Goal: Find specific page/section: Find specific page/section

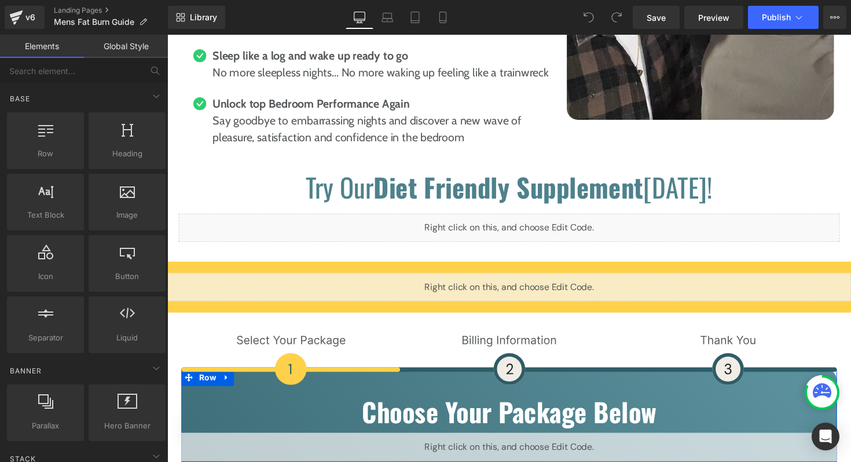
scroll to position [5421, 0]
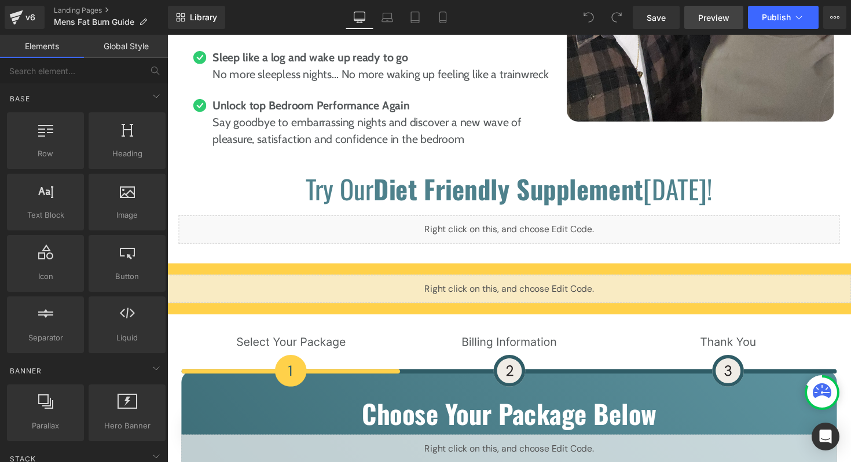
click at [721, 23] on link "Preview" at bounding box center [714, 17] width 59 height 23
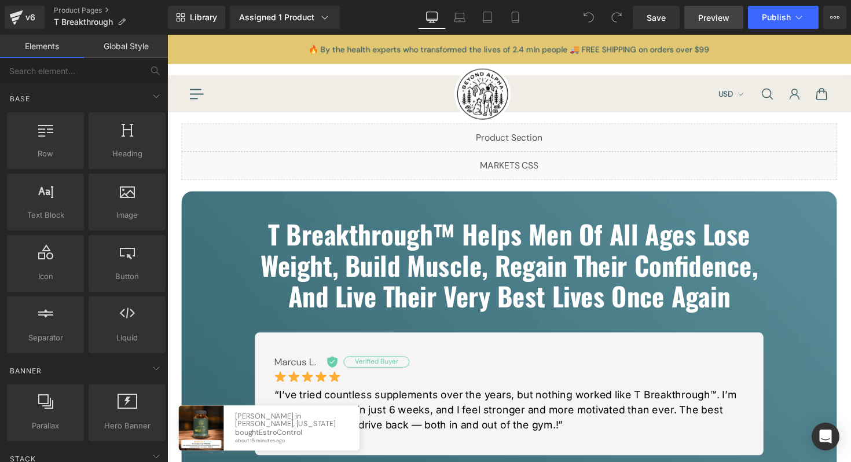
click at [705, 20] on span "Preview" at bounding box center [714, 18] width 31 height 12
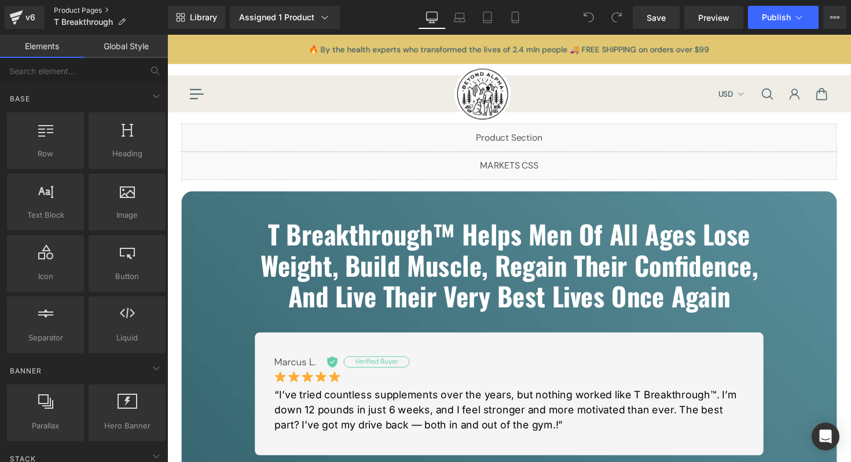
click at [96, 10] on link "Product Pages" at bounding box center [111, 10] width 114 height 9
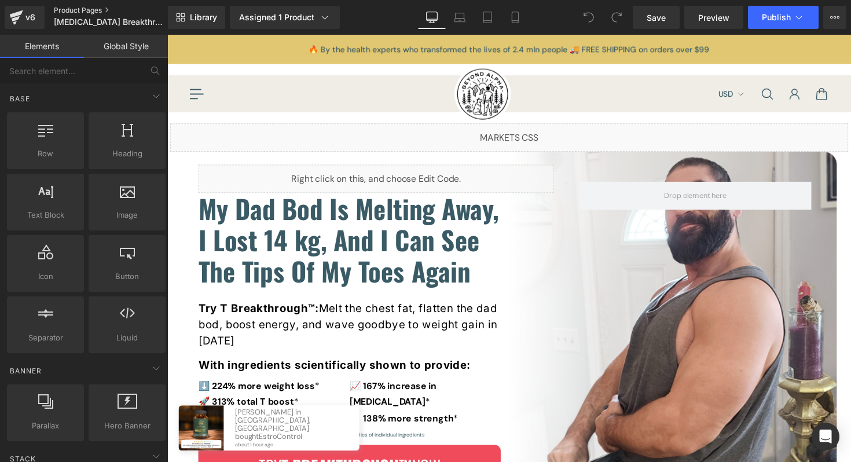
click at [92, 13] on link "Product Pages" at bounding box center [120, 10] width 133 height 9
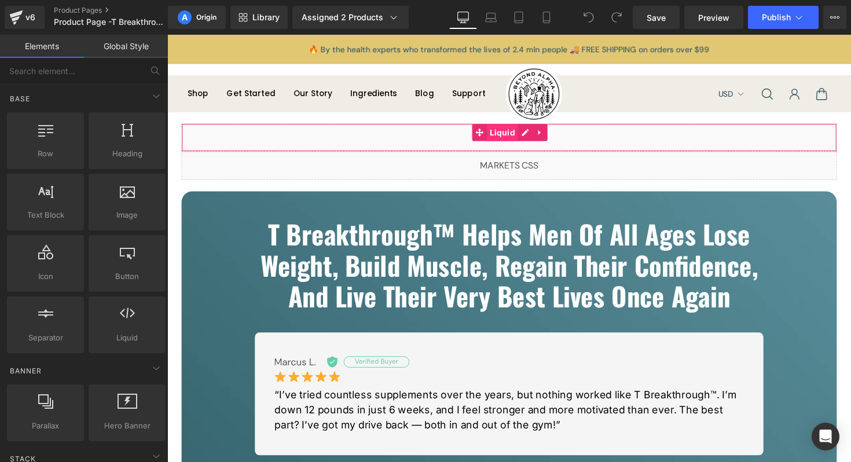
click at [500, 137] on div "Liquid" at bounding box center [518, 140] width 672 height 29
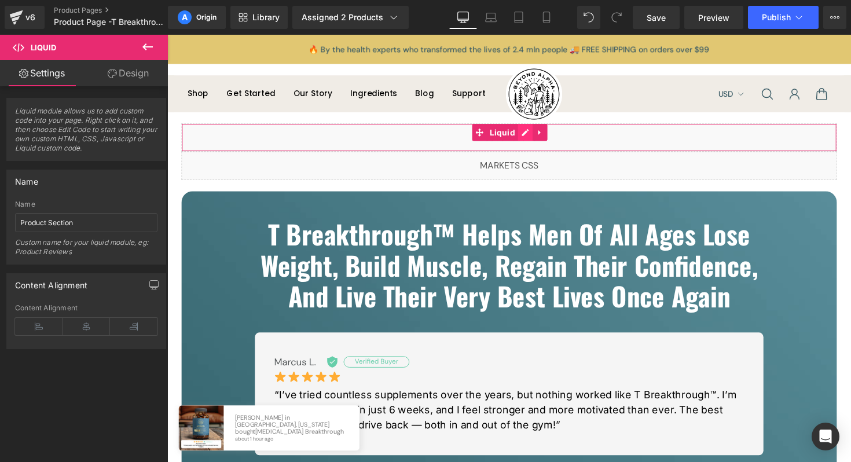
click at [536, 137] on div "Liquid" at bounding box center [518, 140] width 672 height 29
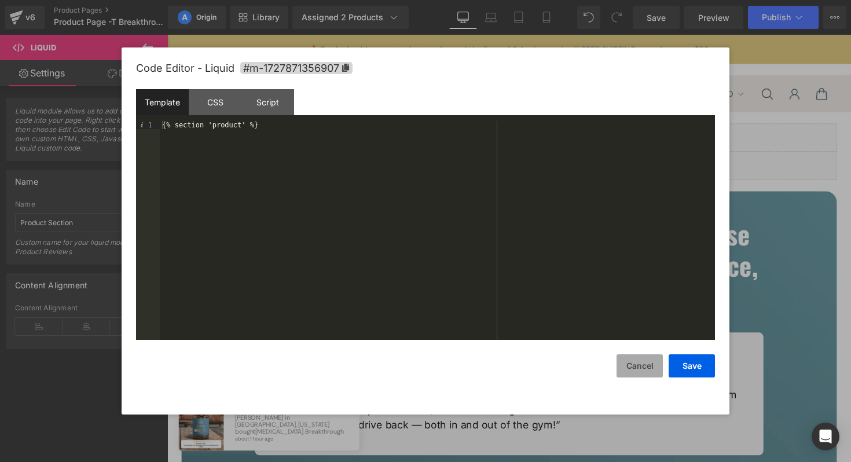
click at [643, 367] on button "Cancel" at bounding box center [640, 365] width 46 height 23
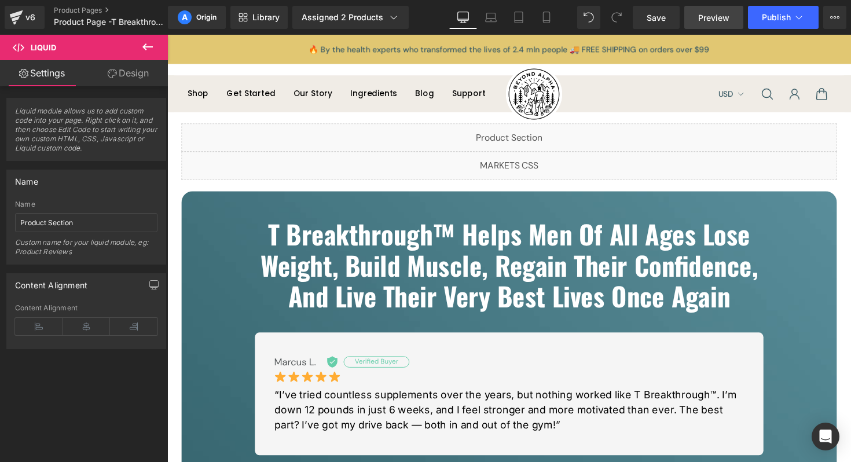
click at [703, 19] on span "Preview" at bounding box center [714, 18] width 31 height 12
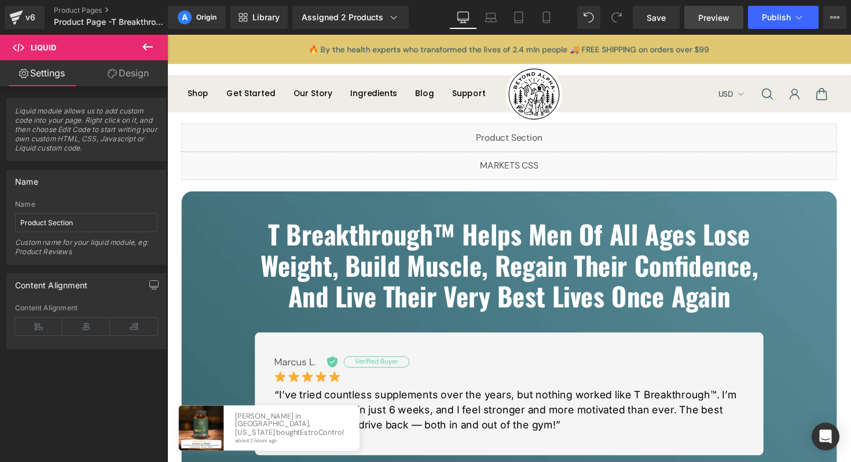
click at [697, 20] on link "Preview" at bounding box center [714, 17] width 59 height 23
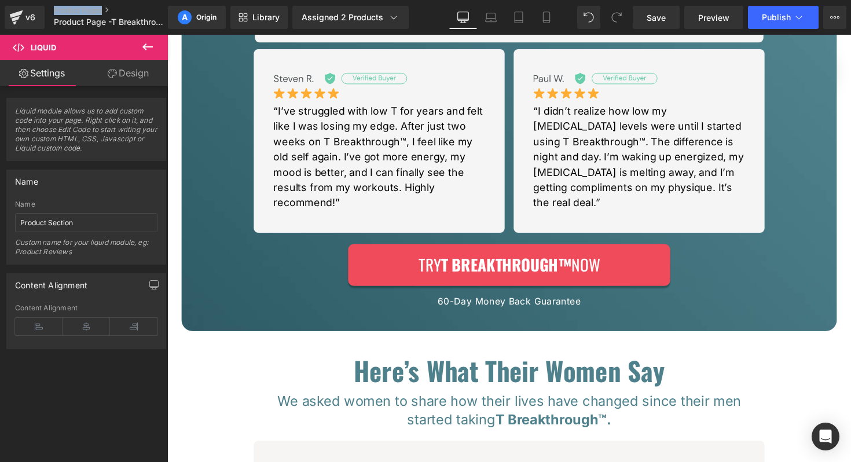
scroll to position [441, 0]
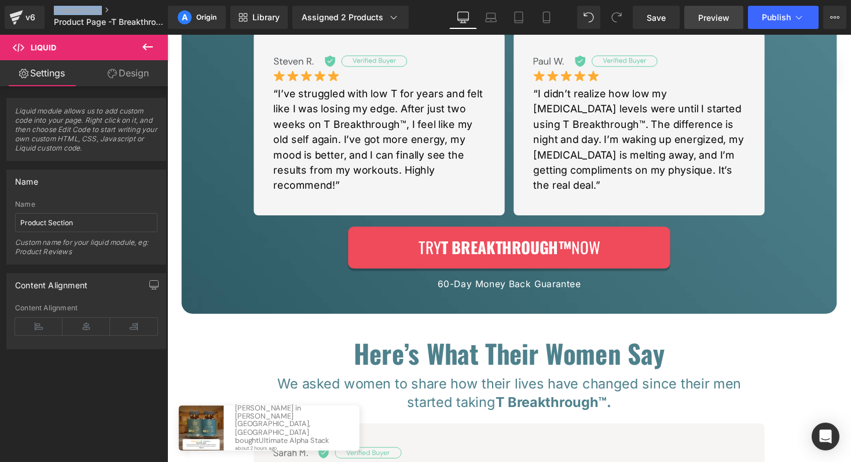
click at [714, 23] on span "Preview" at bounding box center [714, 18] width 31 height 12
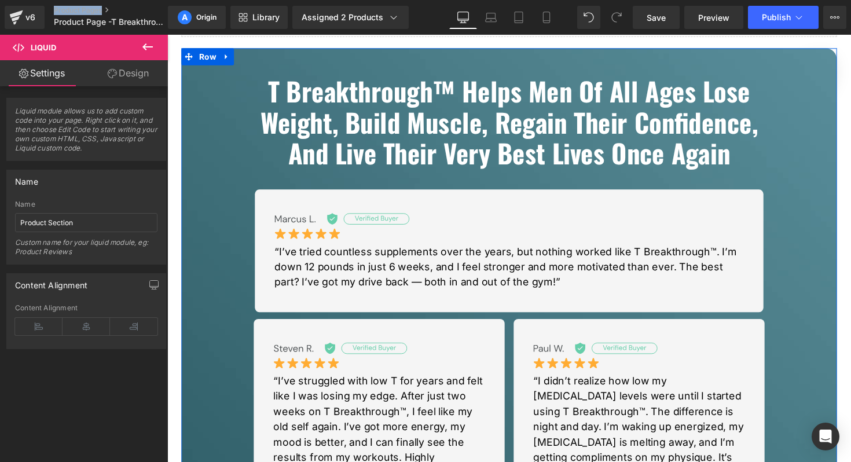
scroll to position [0, 0]
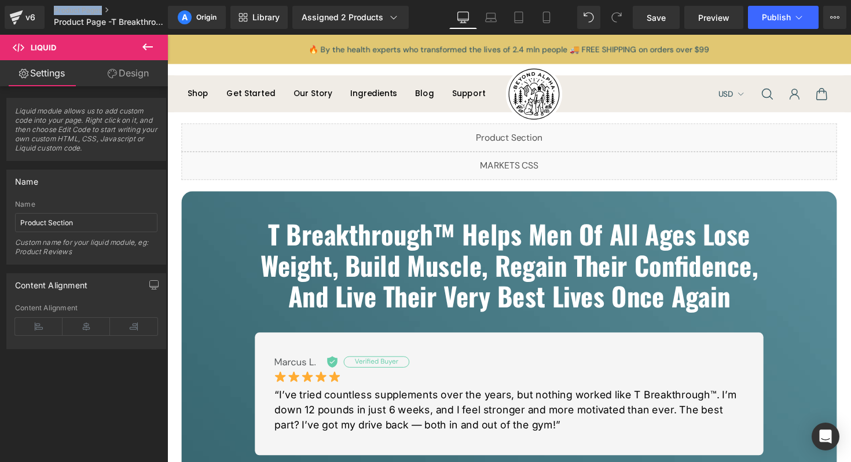
click at [142, 45] on icon at bounding box center [148, 47] width 14 height 14
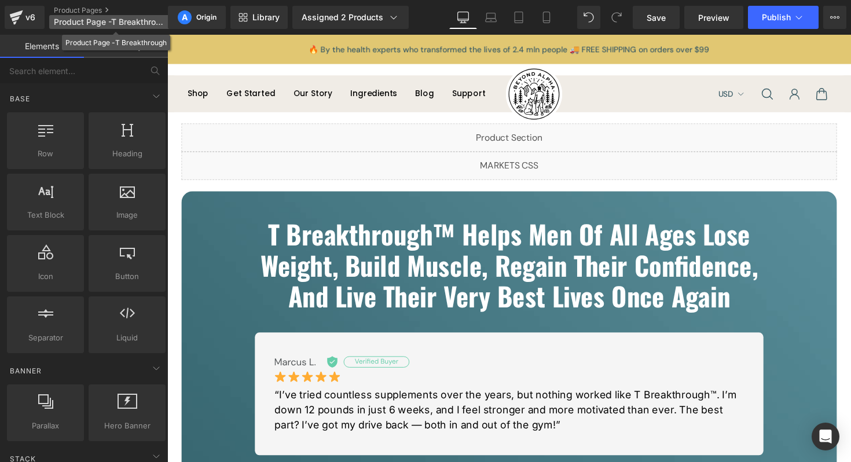
click at [105, 24] on span "Product Page -T Breakthrough" at bounding box center [109, 21] width 111 height 9
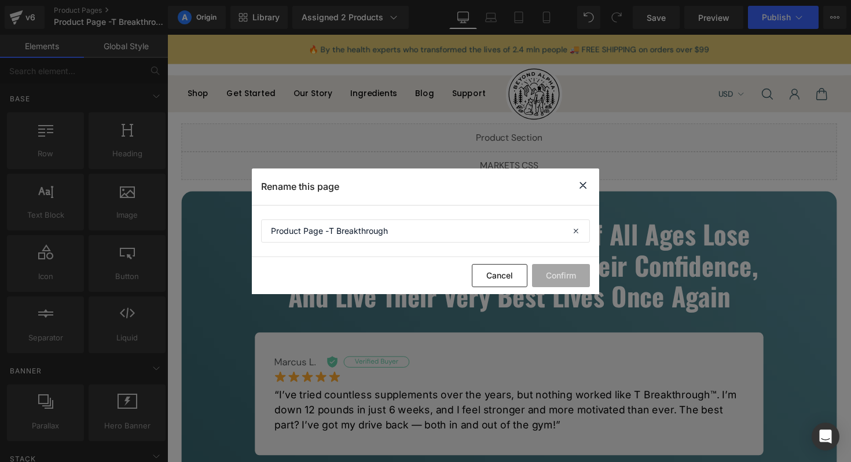
click at [583, 188] on icon at bounding box center [583, 185] width 14 height 14
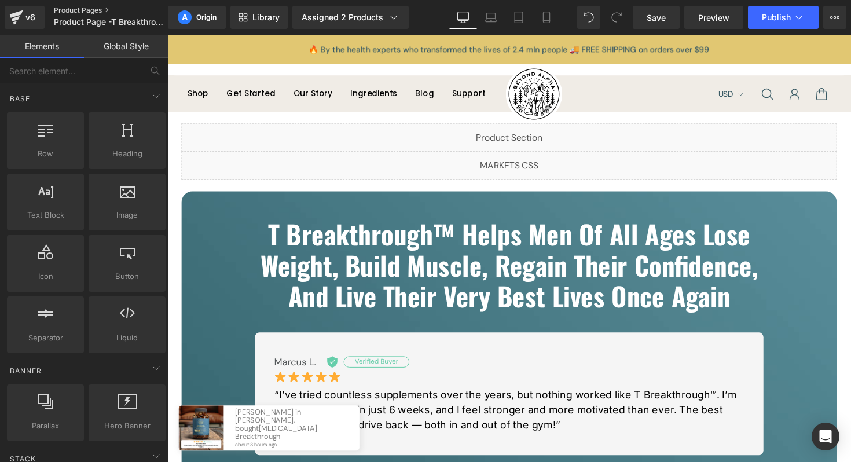
click at [97, 8] on link "Product Pages" at bounding box center [120, 10] width 133 height 9
